Goal: Answer question/provide support: Share knowledge or assist other users

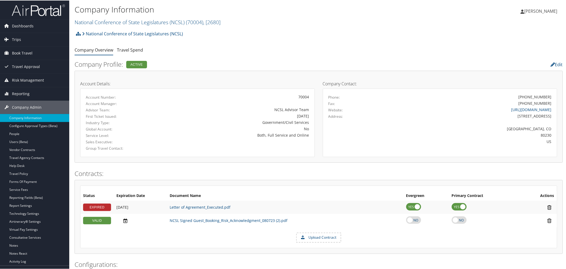
click at [207, 54] on ul "Company Overview Travel Spend" at bounding box center [319, 50] width 488 height 10
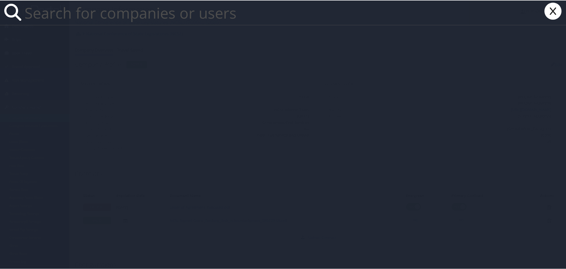
paste input "[PERSON_NAME][EMAIL_ADDRESS][DOMAIN_NAME]"
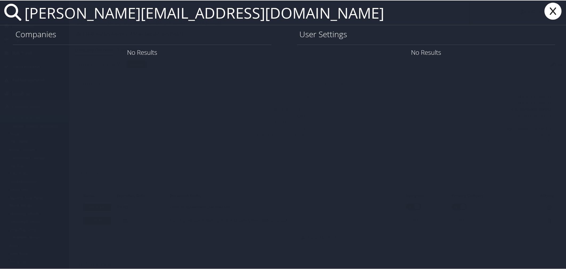
type input "ryan.christensen1@imail.org"
click at [546, 7] on icon at bounding box center [552, 10] width 21 height 17
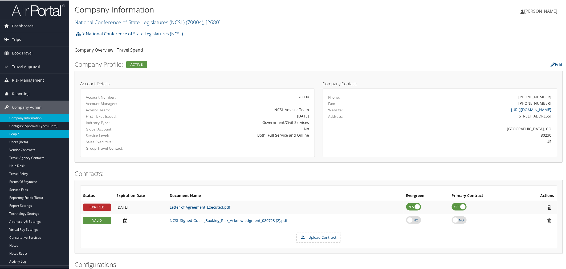
click at [22, 133] on link "People" at bounding box center [34, 134] width 69 height 8
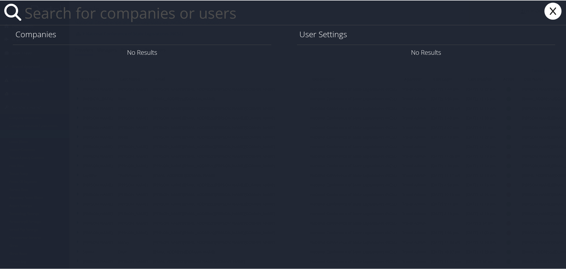
paste input "ryan.christensen1@imail.org"
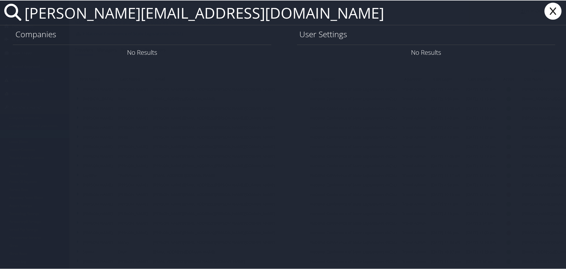
click at [147, 14] on input "ryan.christensen1@imail.org" at bounding box center [246, 12] width 448 height 24
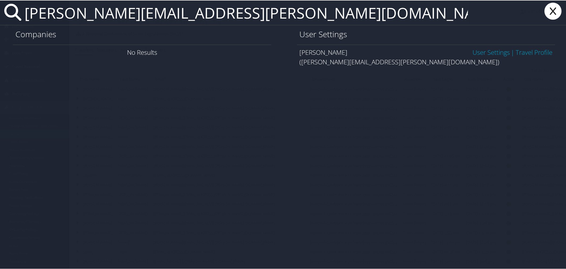
type input "[PERSON_NAME][EMAIL_ADDRESS][PERSON_NAME][DOMAIN_NAME]"
click at [475, 52] on link "User Settings" at bounding box center [490, 51] width 37 height 9
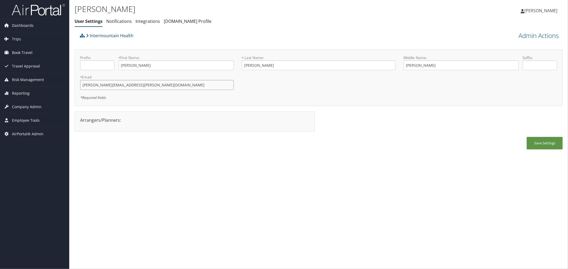
drag, startPoint x: 135, startPoint y: 86, endPoint x: 75, endPoint y: 86, distance: 59.9
click at [75, 86] on div "Prefix: * First Name: Ryan This field is required * Last Name: Christensen This…" at bounding box center [319, 78] width 488 height 57
drag, startPoint x: 268, startPoint y: 64, endPoint x: 245, endPoint y: 65, distance: 23.2
click at [245, 65] on input "Christensen" at bounding box center [319, 65] width 154 height 10
click at [115, 37] on link "Intermountain Health" at bounding box center [109, 35] width 47 height 11
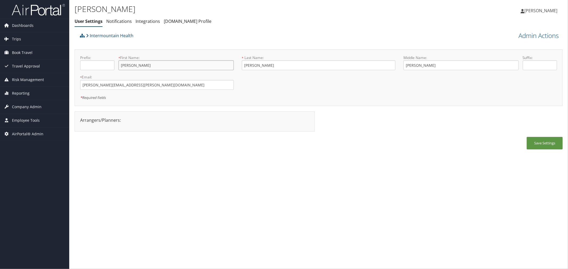
drag, startPoint x: 133, startPoint y: 68, endPoint x: 114, endPoint y: 64, distance: 19.1
click at [114, 64] on div "Prefix: * First Name: Ryan This field is required" at bounding box center [157, 64] width 162 height 19
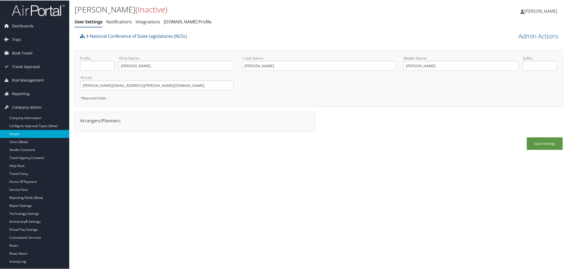
click at [19, 134] on link "People" at bounding box center [34, 134] width 69 height 8
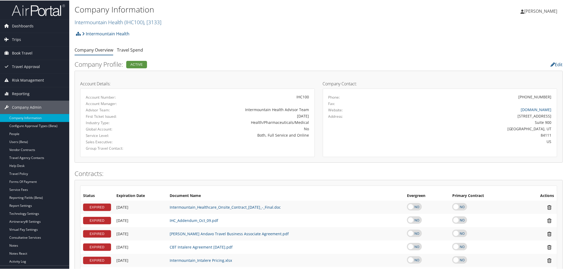
click at [541, 11] on span "[PERSON_NAME]" at bounding box center [540, 11] width 33 height 6
click at [512, 94] on link "Sign Out" at bounding box center [526, 95] width 59 height 9
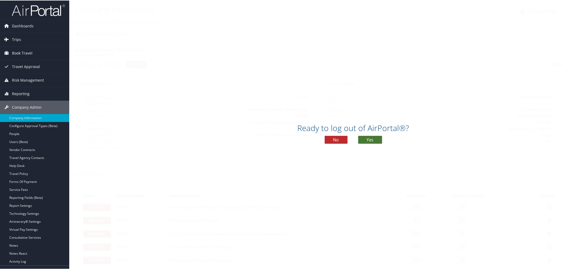
click at [370, 140] on button "Yes" at bounding box center [370, 140] width 24 height 8
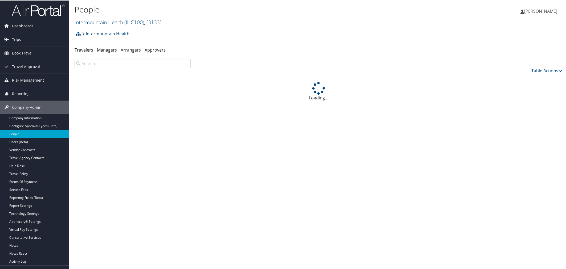
click at [102, 64] on input "search" at bounding box center [133, 63] width 116 height 10
paste input "[PERSON_NAME]"
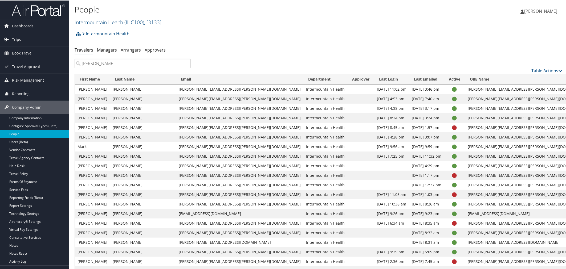
click at [82, 63] on input "[PERSON_NAME]" at bounding box center [133, 63] width 116 height 10
paste input "[PERSON_NAME]"
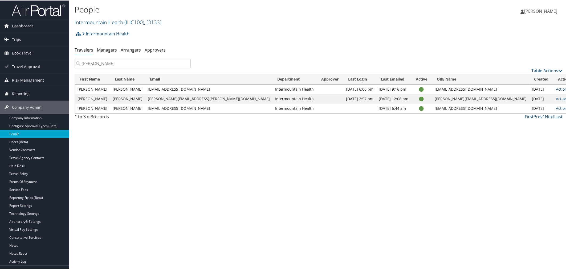
type input "[PERSON_NAME]"
drag, startPoint x: 196, startPoint y: 110, endPoint x: 147, endPoint y: 112, distance: 48.8
click at [147, 112] on td "[EMAIL_ADDRESS][DOMAIN_NAME]" at bounding box center [208, 108] width 127 height 10
copy td "[EMAIL_ADDRESS][DOMAIN_NAME]"
